Goal: Transaction & Acquisition: Subscribe to service/newsletter

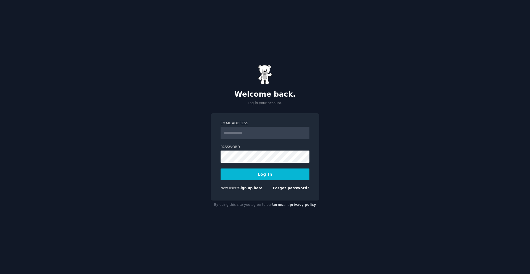
type input "**********"
click at [333, 153] on div "**********" at bounding box center [265, 137] width 530 height 274
click at [290, 178] on button "Log In" at bounding box center [265, 174] width 89 height 12
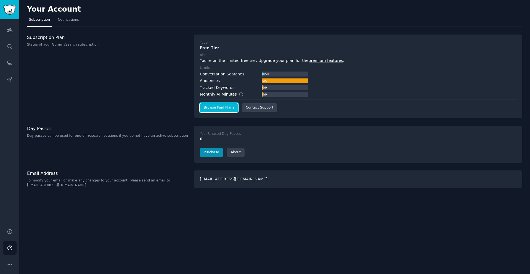
click at [212, 108] on link "Browse Paid Plans" at bounding box center [219, 107] width 38 height 9
